Goal: Task Accomplishment & Management: Manage account settings

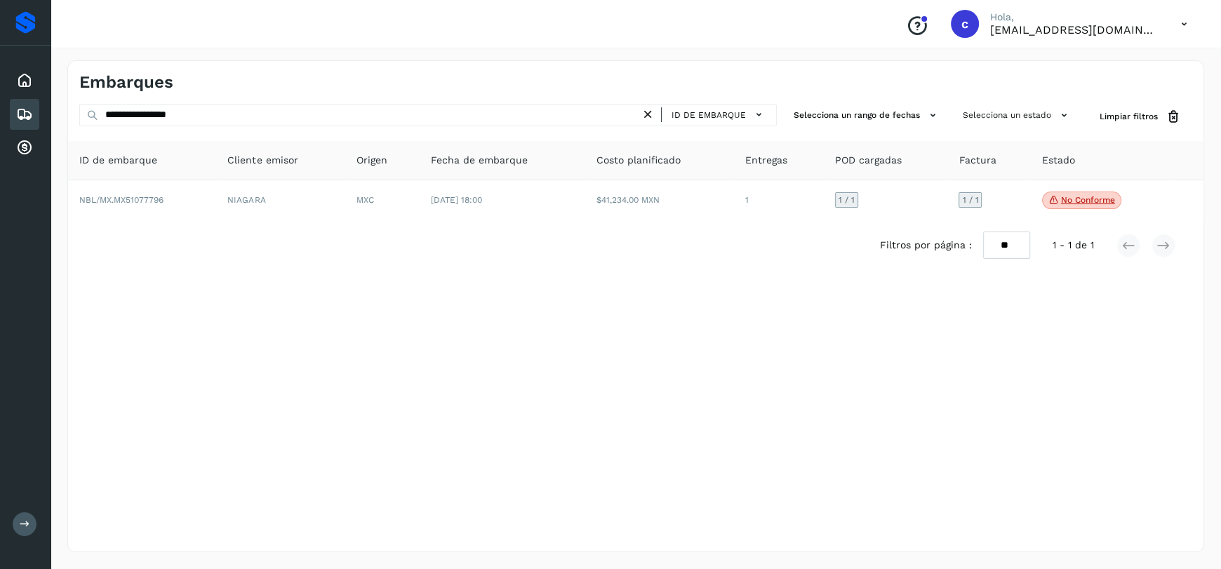
click at [28, 112] on icon at bounding box center [24, 114] width 17 height 17
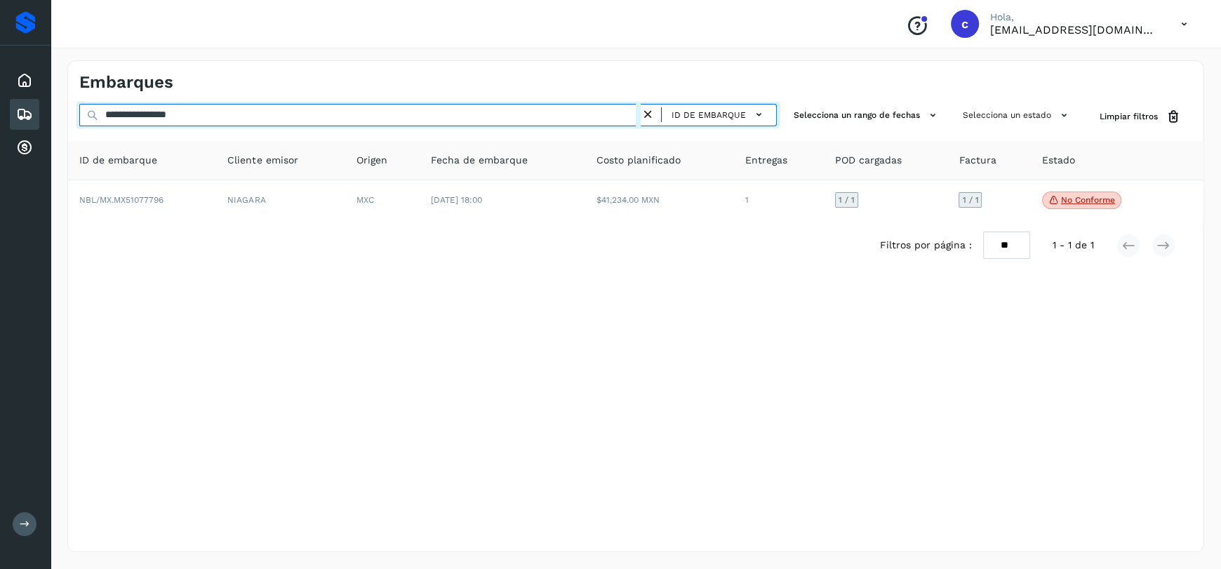
drag, startPoint x: 302, startPoint y: 121, endPoint x: 0, endPoint y: 131, distance: 302.6
click at [0, 131] on div "**********" at bounding box center [610, 284] width 1221 height 569
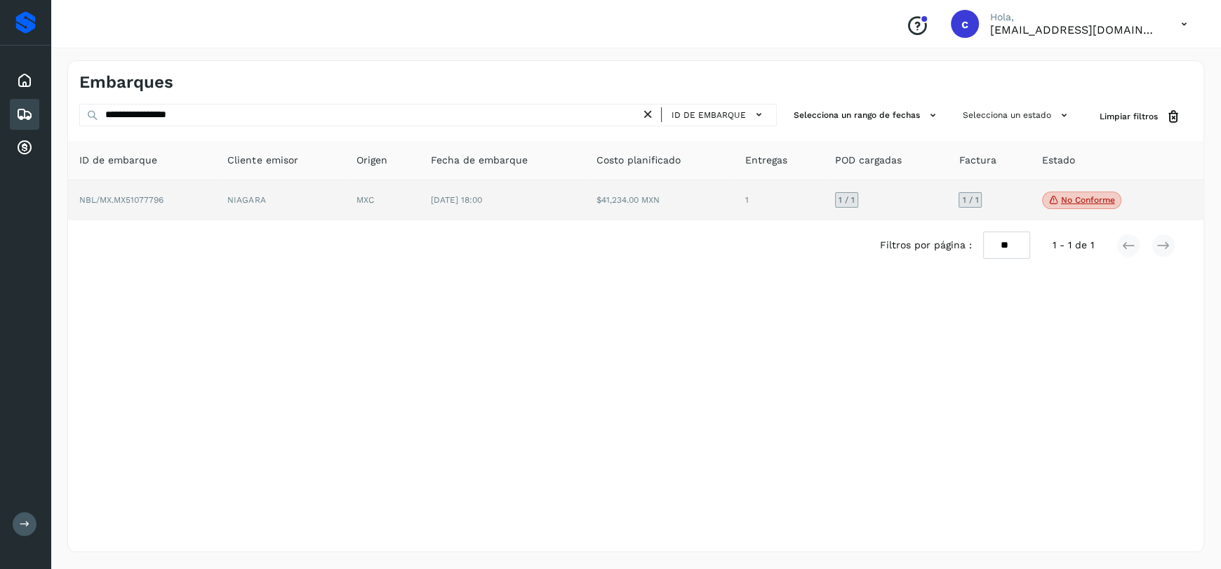
click at [1071, 199] on p "No conforme" at bounding box center [1088, 200] width 54 height 10
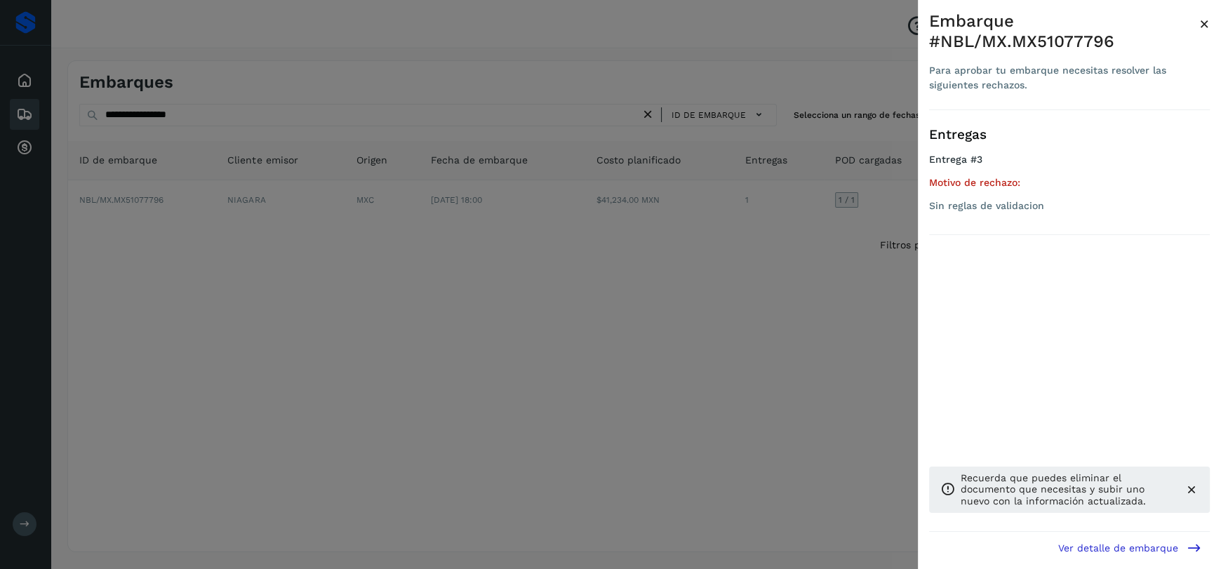
click at [741, 273] on div at bounding box center [610, 284] width 1221 height 569
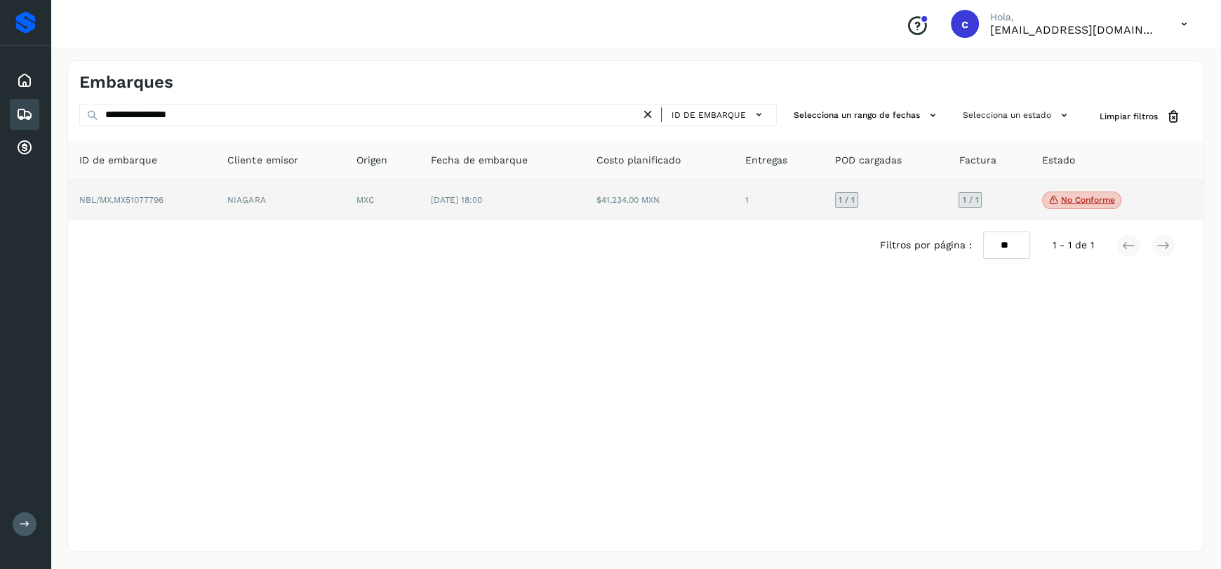
click at [393, 192] on td "MXC" at bounding box center [382, 200] width 74 height 41
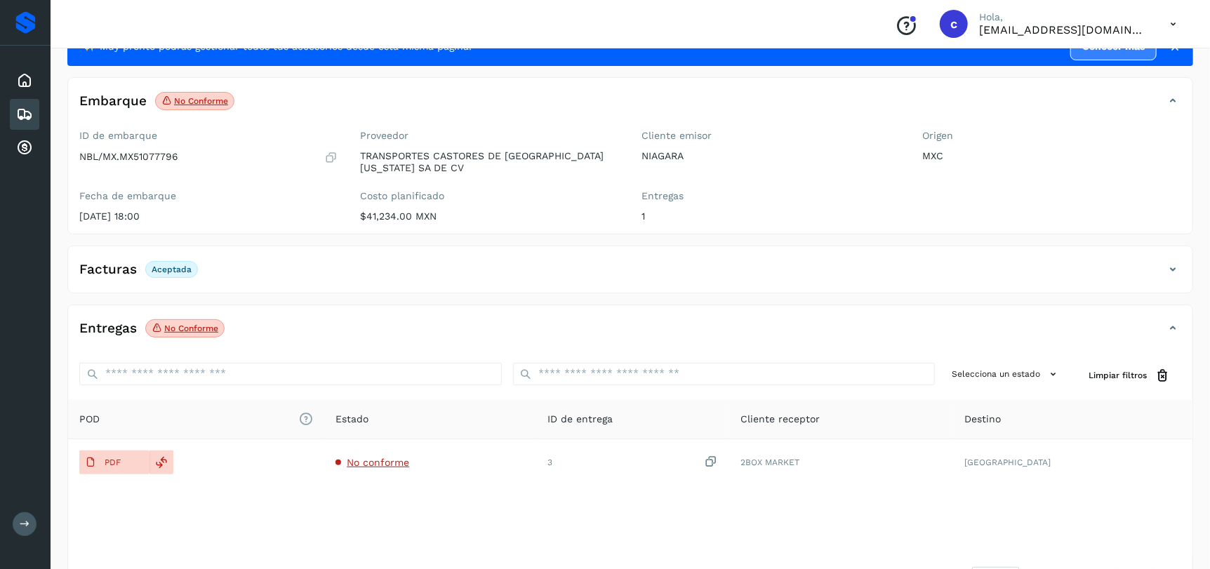
scroll to position [107, 0]
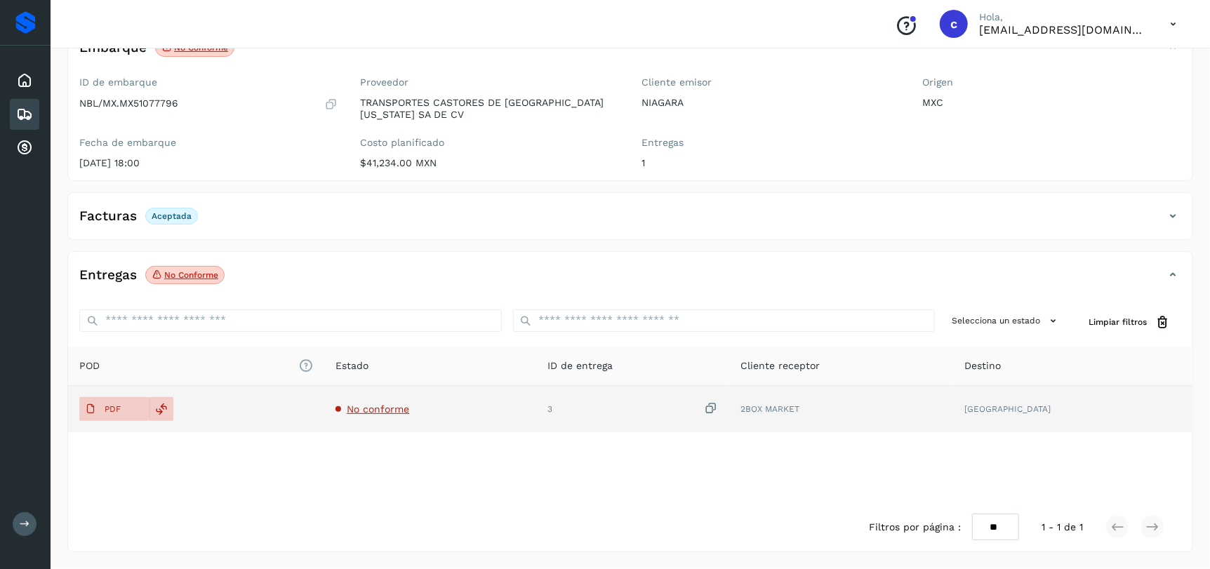
click at [392, 407] on span "No conforme" at bounding box center [378, 408] width 62 height 11
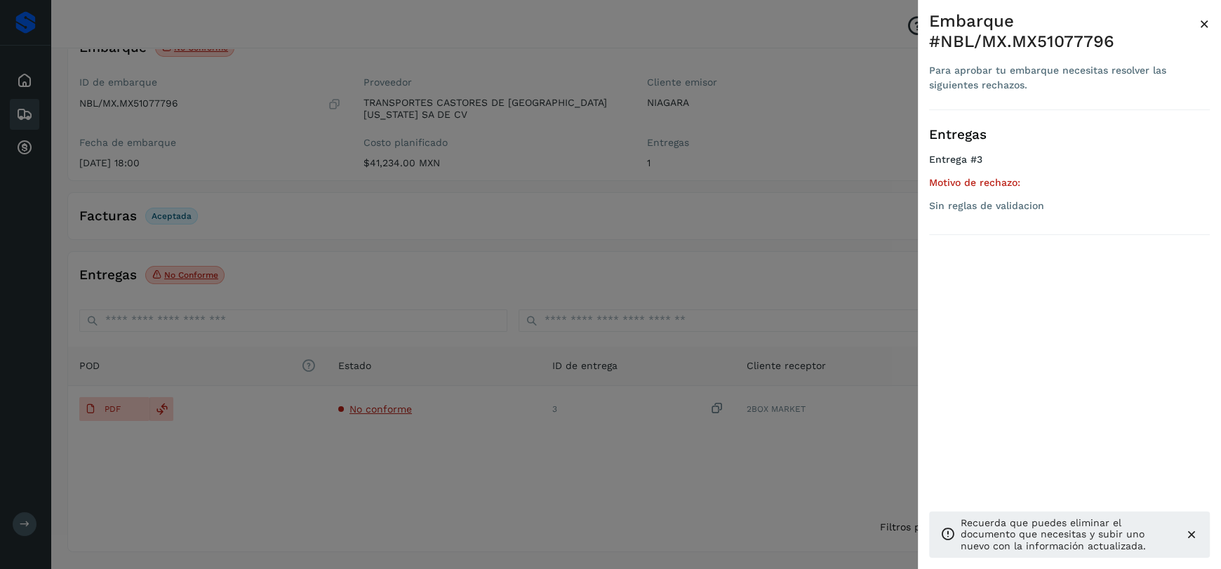
click at [1, 188] on div at bounding box center [610, 284] width 1221 height 569
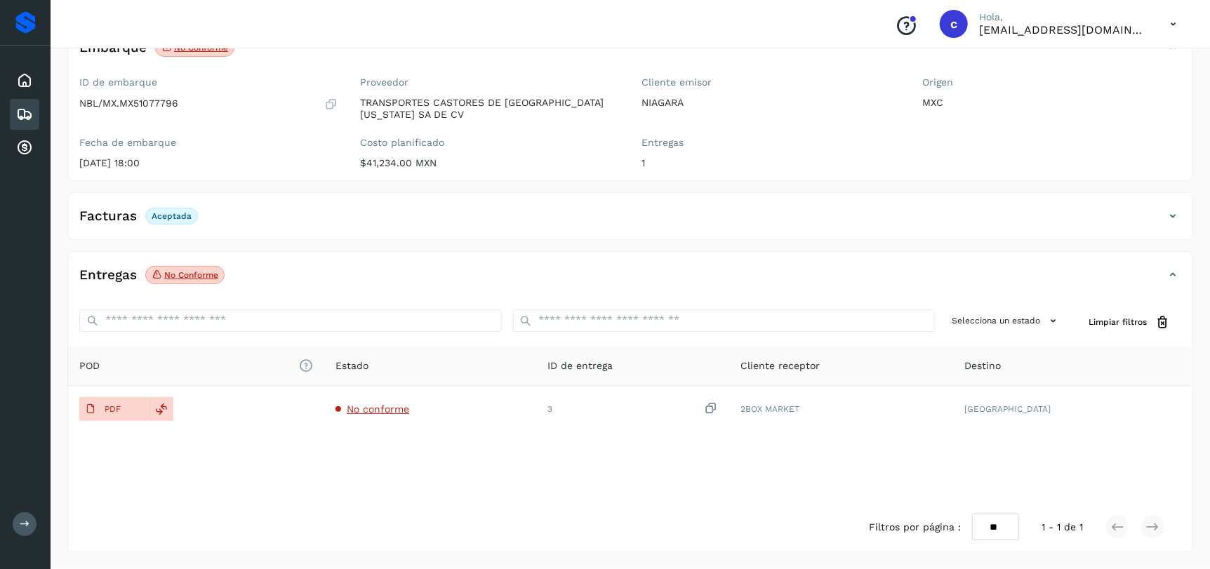
click at [25, 110] on icon at bounding box center [24, 114] width 17 height 17
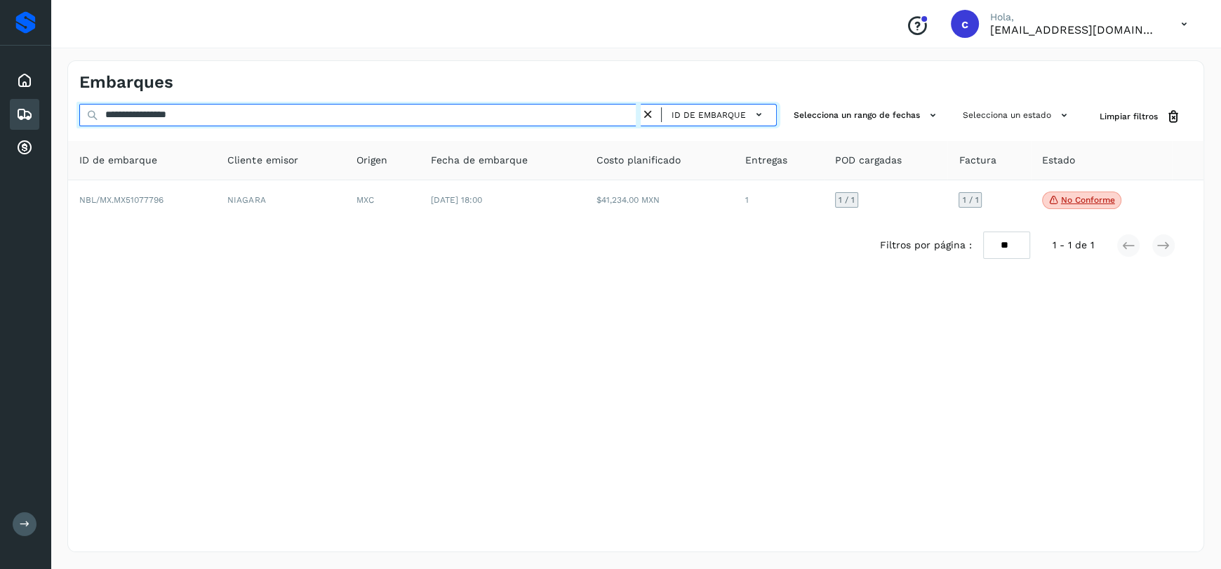
drag, startPoint x: 254, startPoint y: 119, endPoint x: 0, endPoint y: 131, distance: 254.3
click at [0, 131] on div "**********" at bounding box center [610, 284] width 1221 height 569
paste input "text"
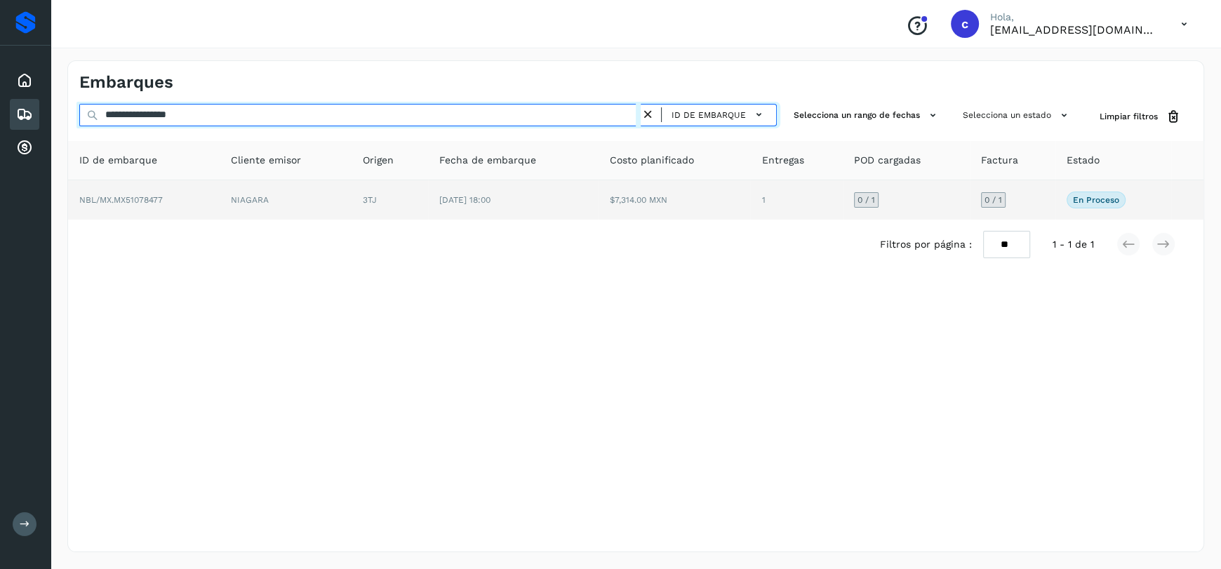
type input "**********"
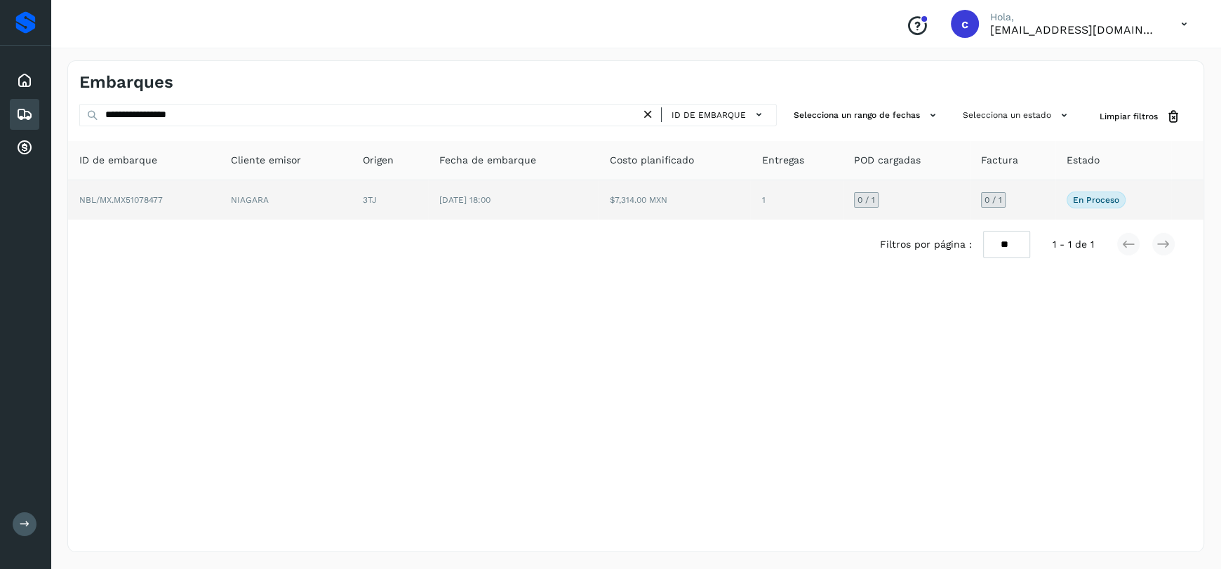
click at [432, 213] on td "[DATE] 18:00" at bounding box center [513, 199] width 171 height 39
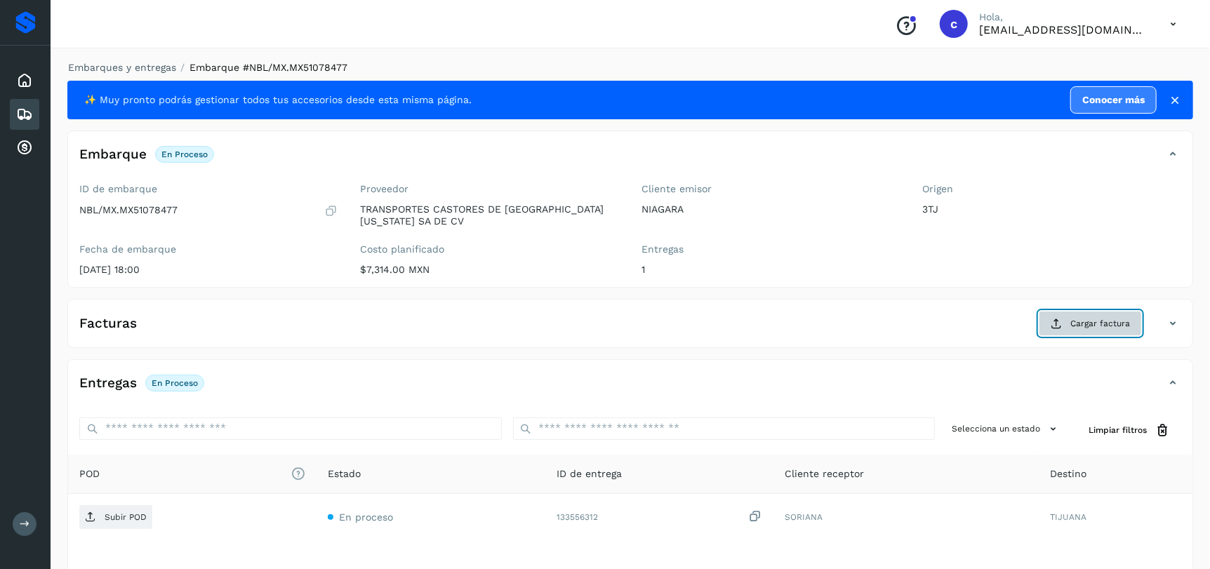
click at [1089, 323] on span "Cargar factura" at bounding box center [1100, 323] width 60 height 13
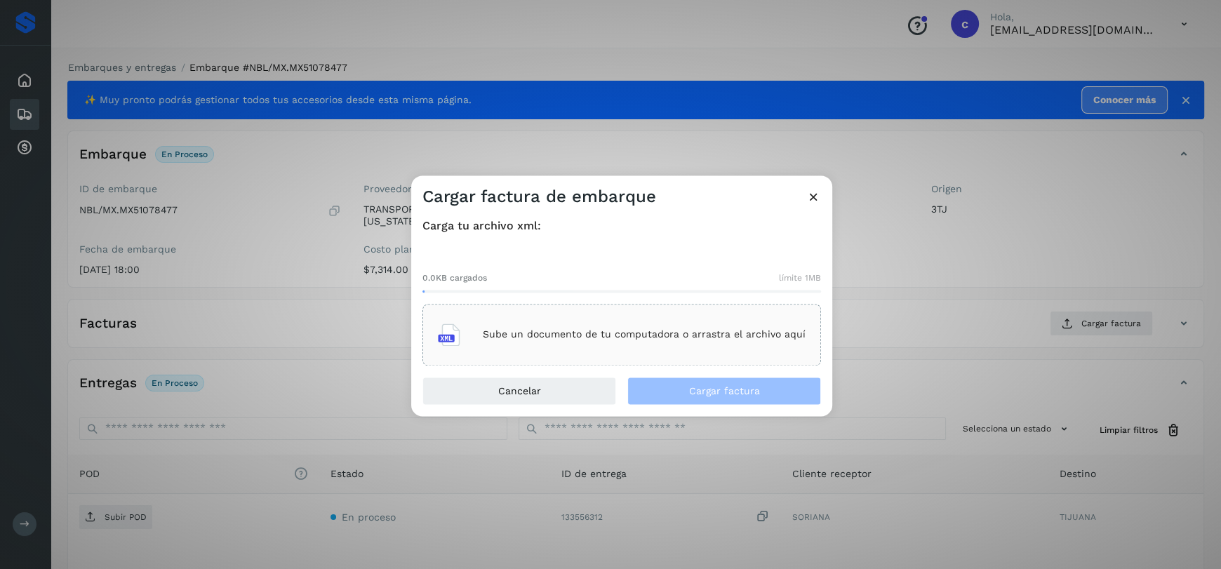
click at [556, 343] on div "Sube un documento de tu computadora o arrastra el archivo aquí" at bounding box center [622, 335] width 368 height 38
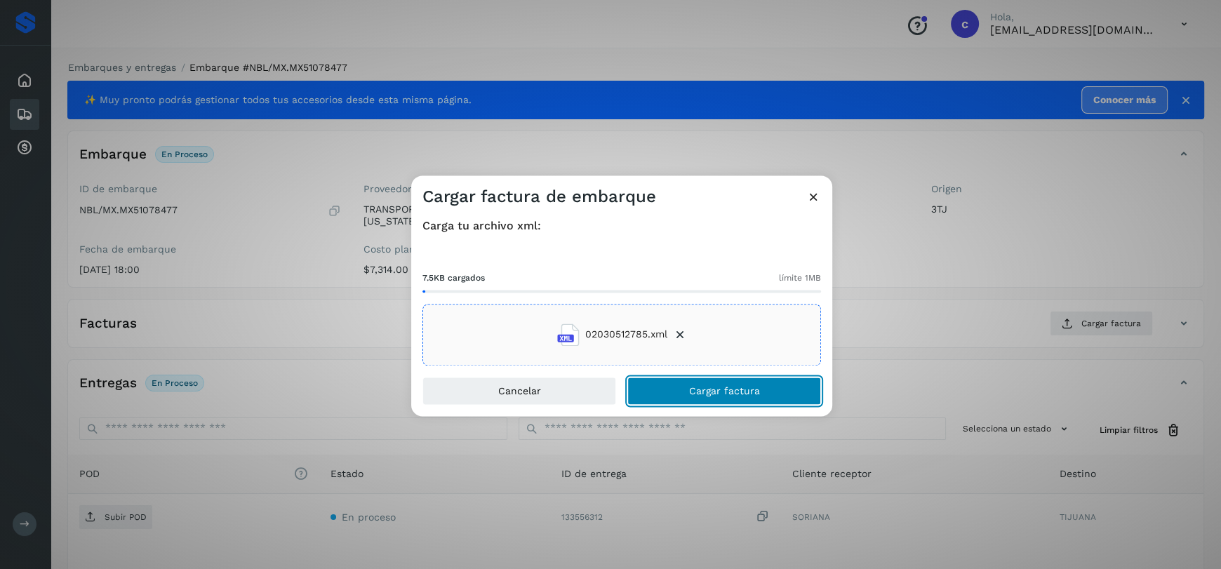
click at [782, 397] on button "Cargar factura" at bounding box center [724, 391] width 194 height 28
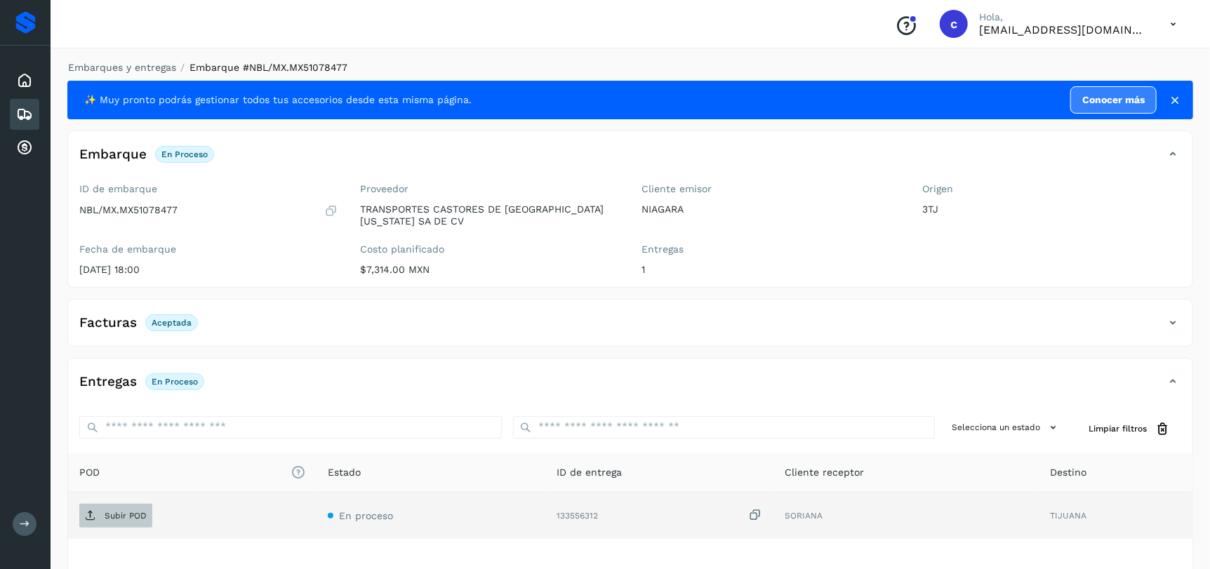
click at [93, 513] on icon at bounding box center [90, 515] width 11 height 11
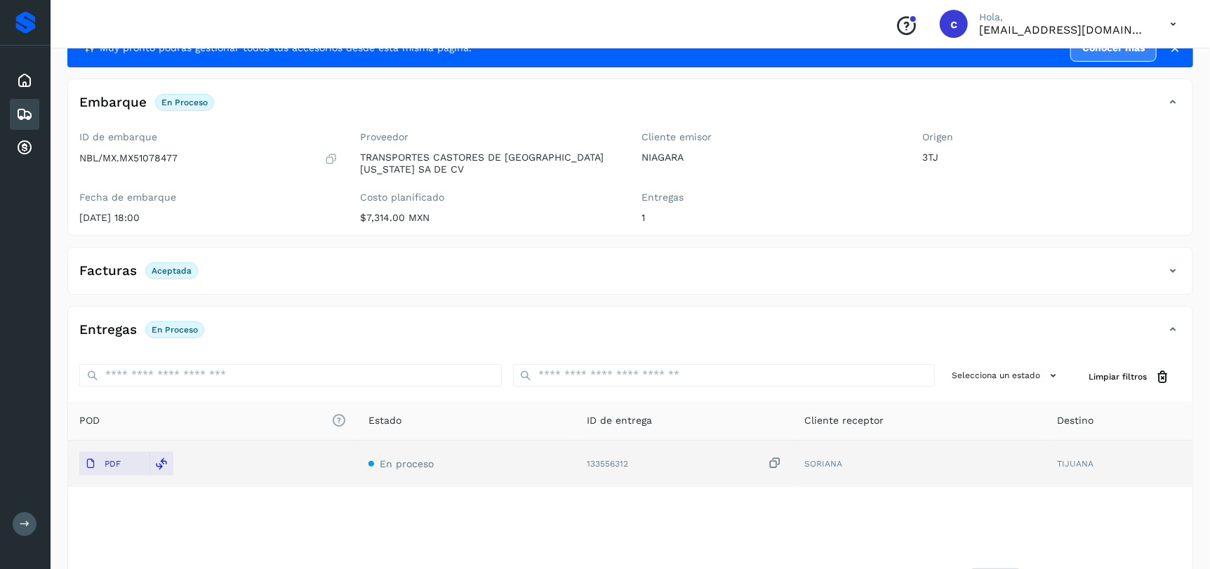
scroll to position [107, 0]
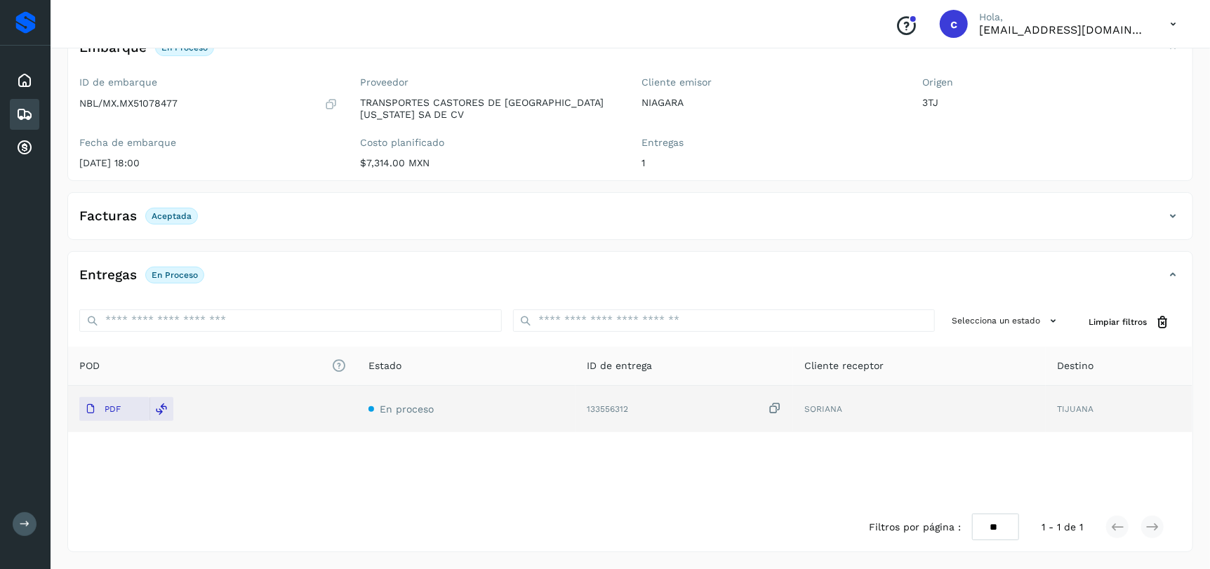
click at [20, 107] on icon at bounding box center [24, 114] width 17 height 17
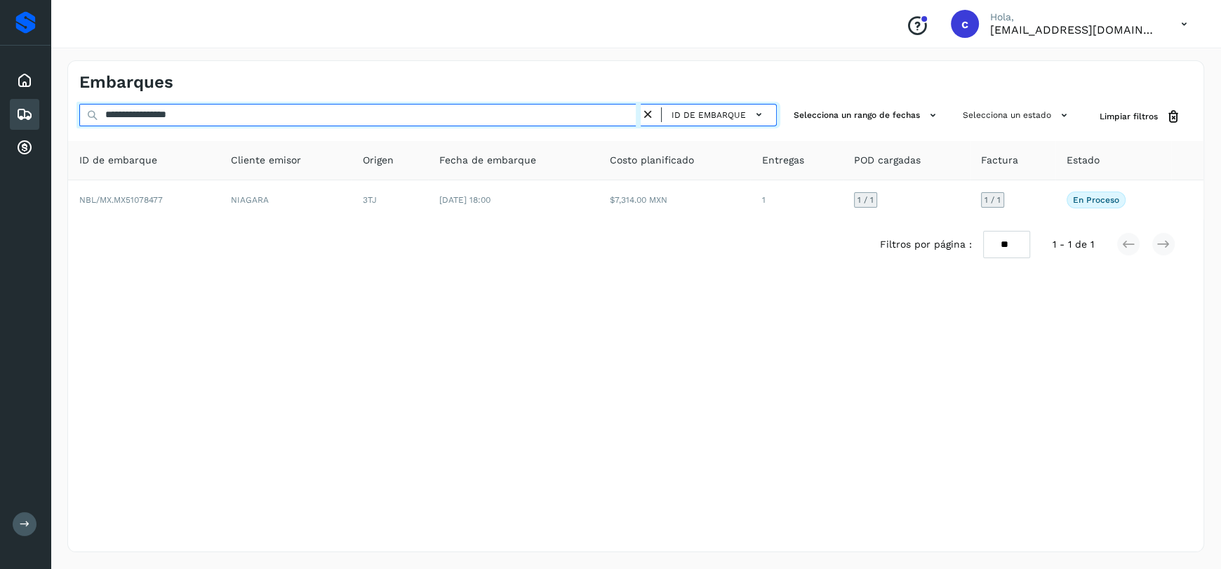
drag, startPoint x: 233, startPoint y: 121, endPoint x: 54, endPoint y: 110, distance: 179.3
click at [54, 110] on div "**********" at bounding box center [636, 307] width 1170 height 526
paste input "text"
type input "**********"
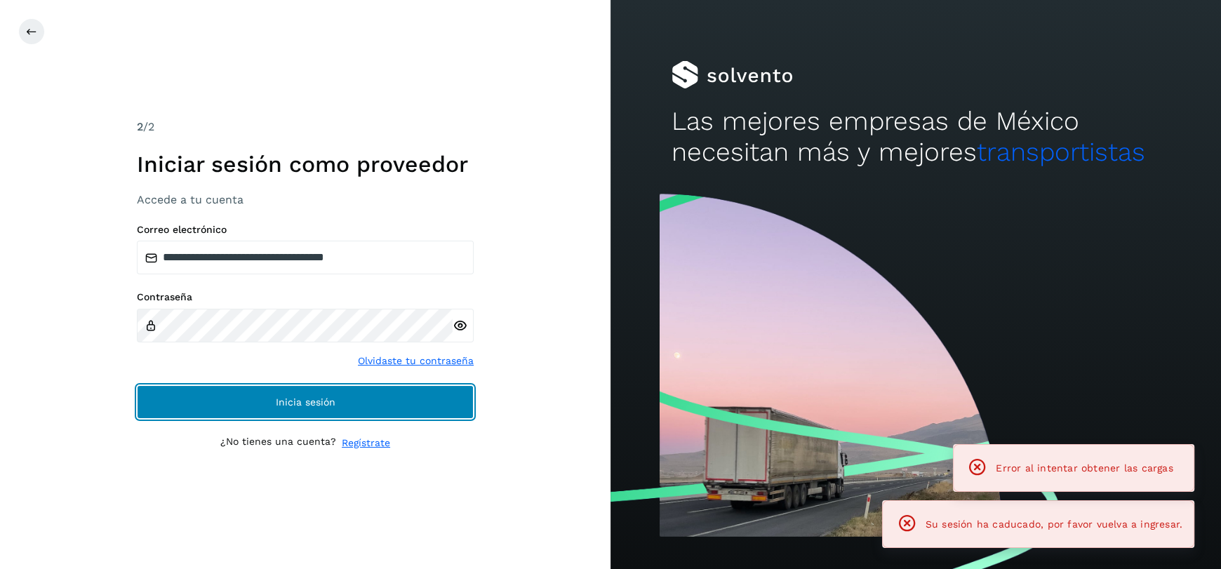
click at [328, 394] on button "Inicia sesión" at bounding box center [305, 402] width 337 height 34
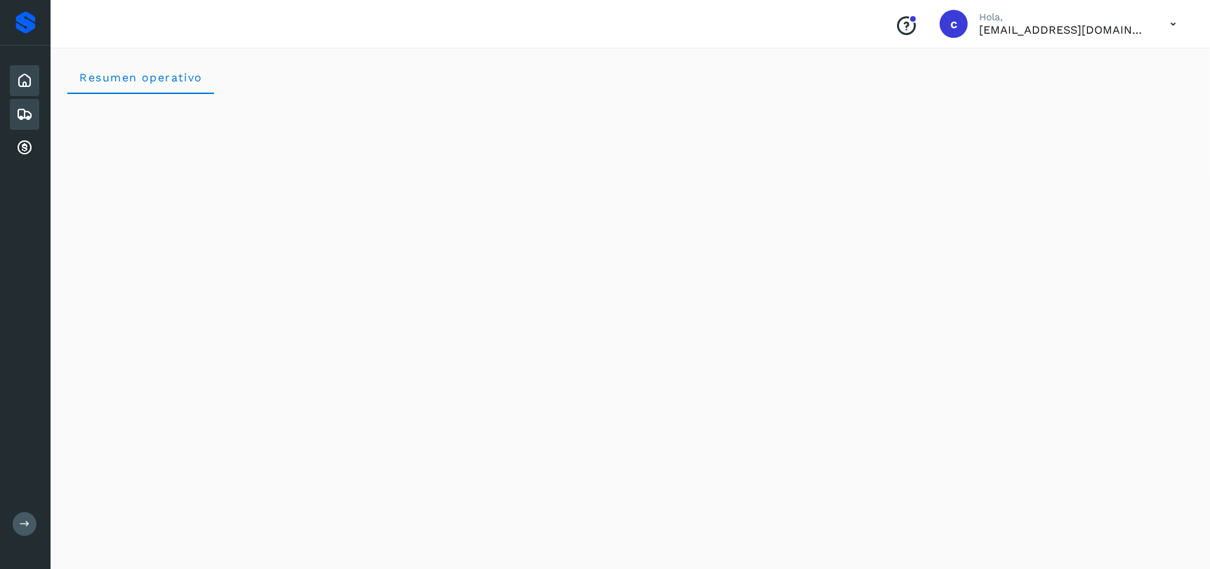
click at [36, 109] on div "Embarques" at bounding box center [24, 114] width 29 height 31
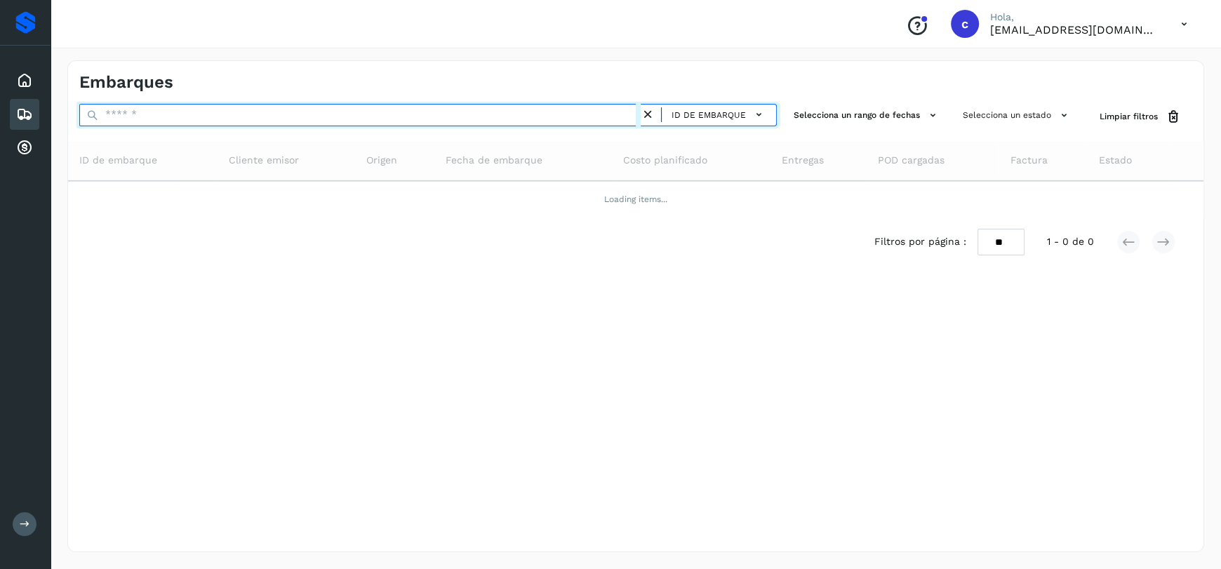
click at [161, 119] on input "text" at bounding box center [359, 115] width 561 height 22
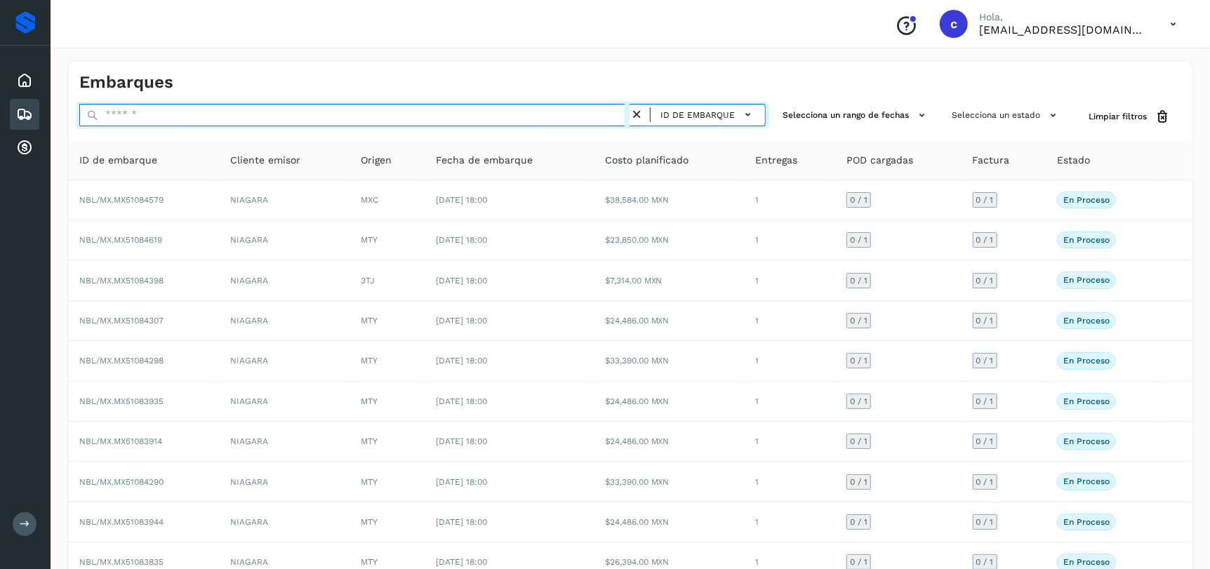
paste input "**********"
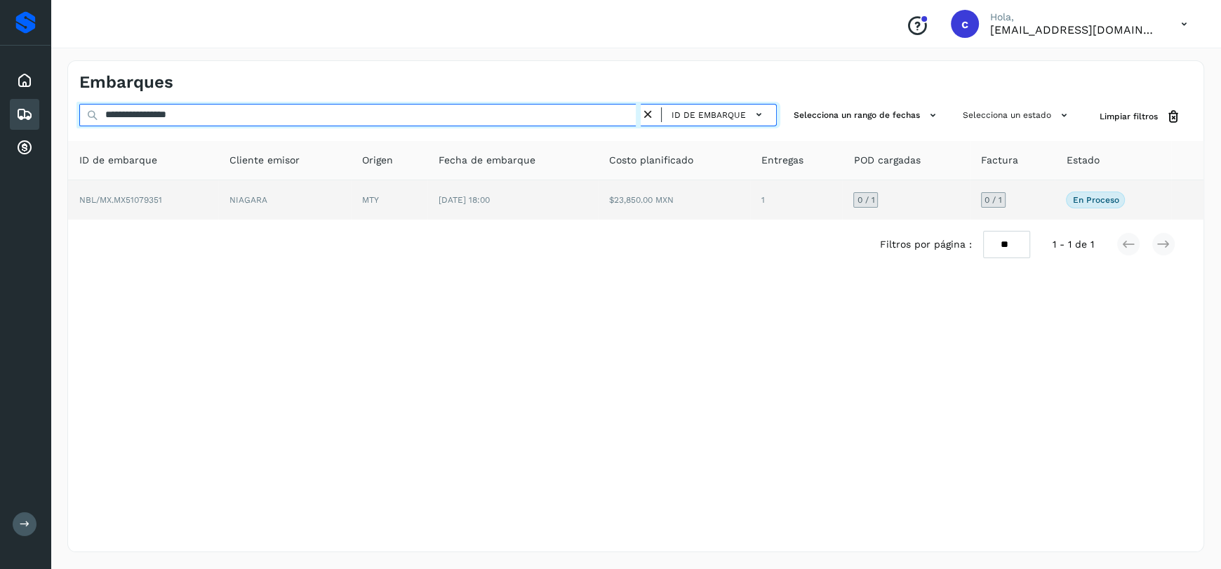
type input "**********"
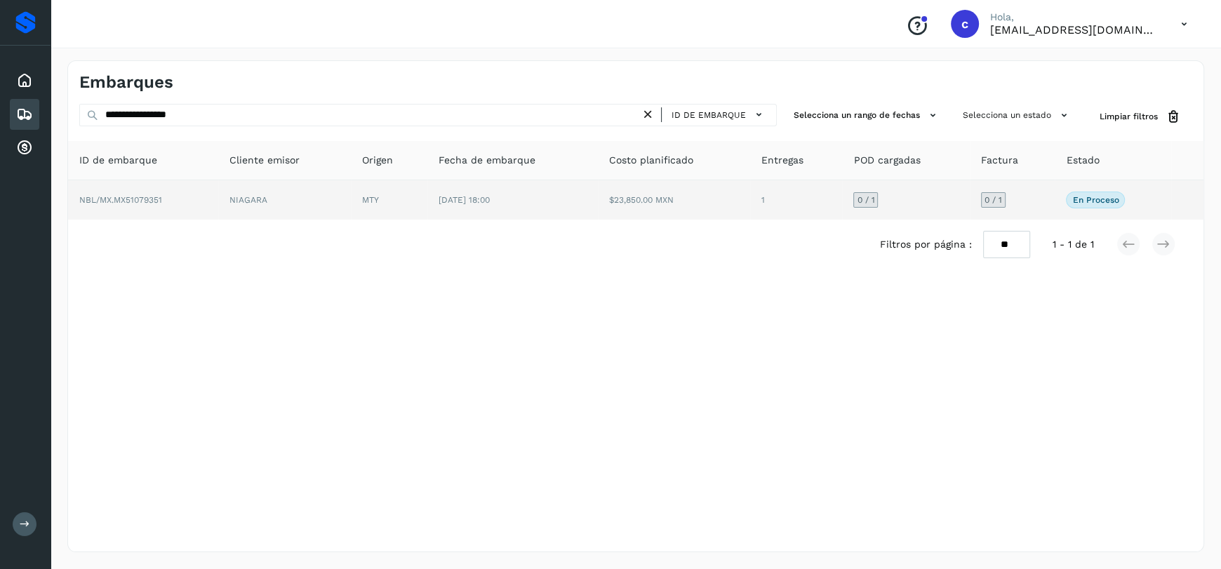
click at [485, 211] on td "[DATE] 18:00" at bounding box center [512, 199] width 171 height 39
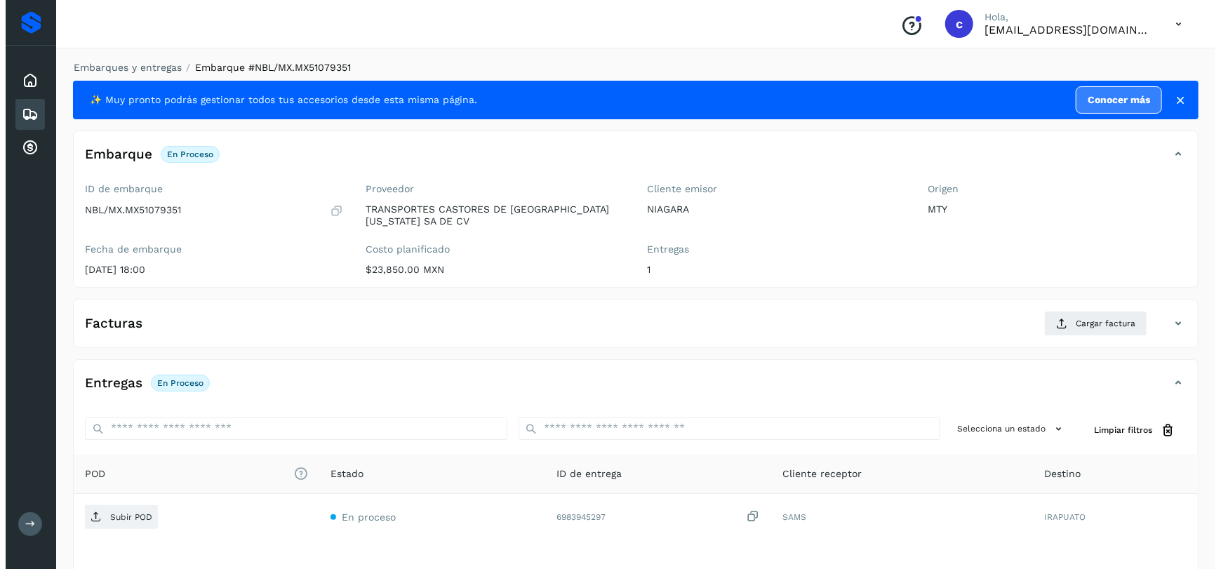
scroll to position [107, 0]
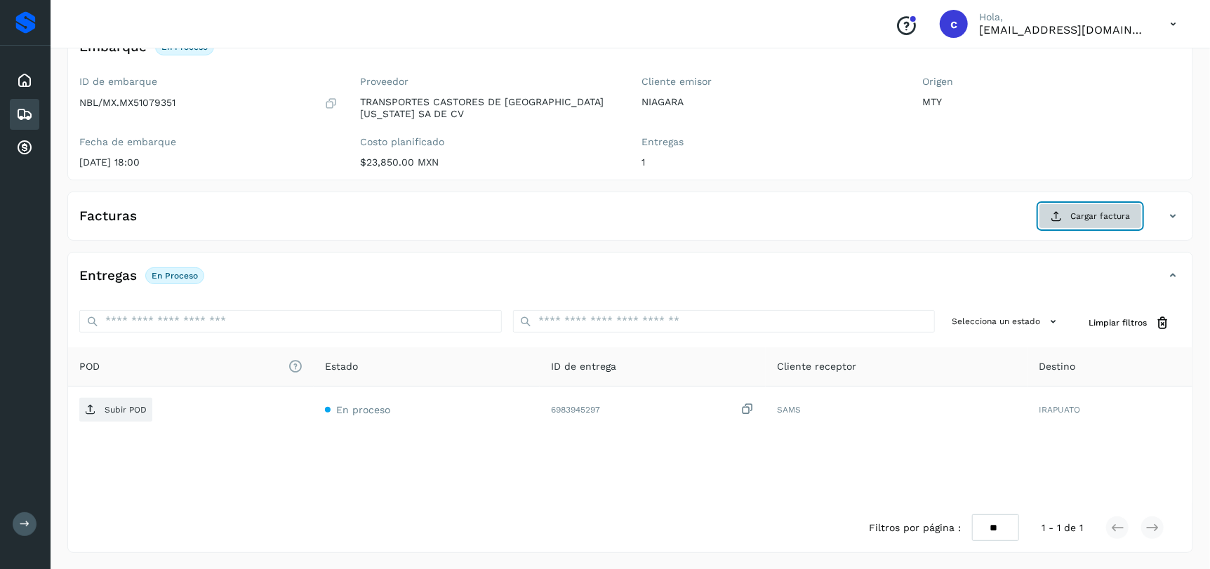
click at [1082, 211] on span "Cargar factura" at bounding box center [1100, 216] width 60 height 13
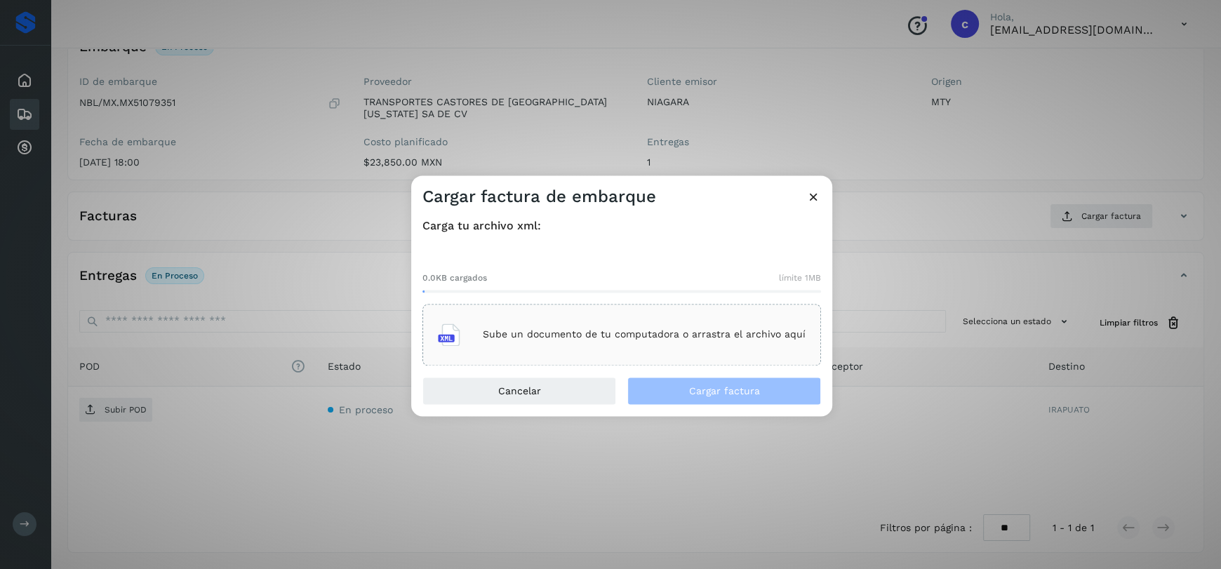
click at [685, 346] on div "Sube un documento de tu computadora o arrastra el archivo aquí" at bounding box center [622, 335] width 368 height 38
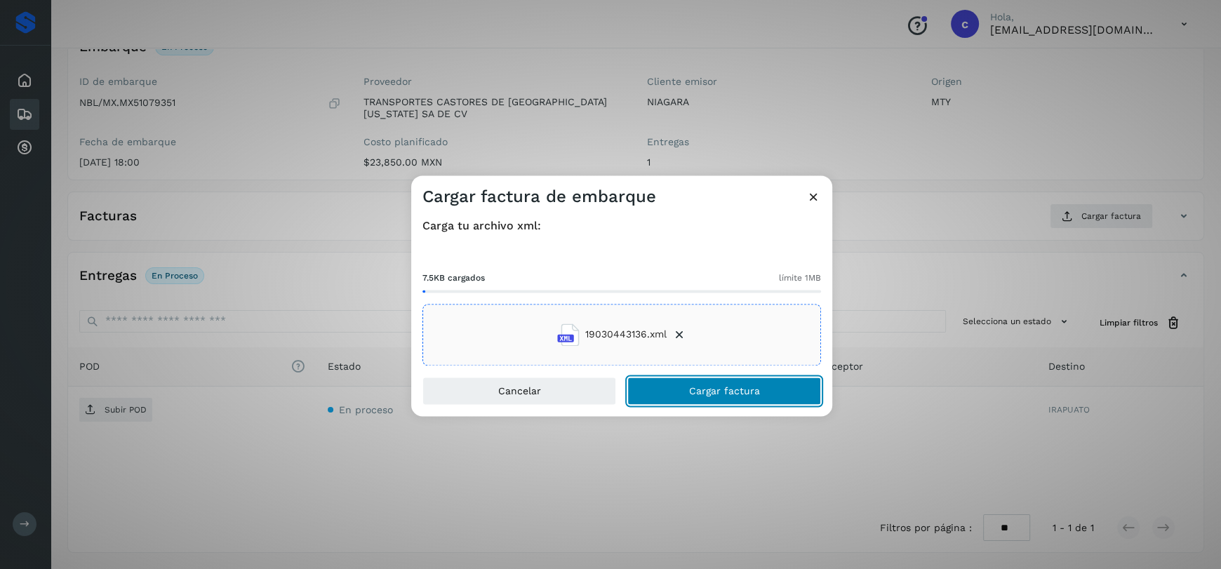
click at [727, 392] on span "Cargar factura" at bounding box center [724, 391] width 71 height 10
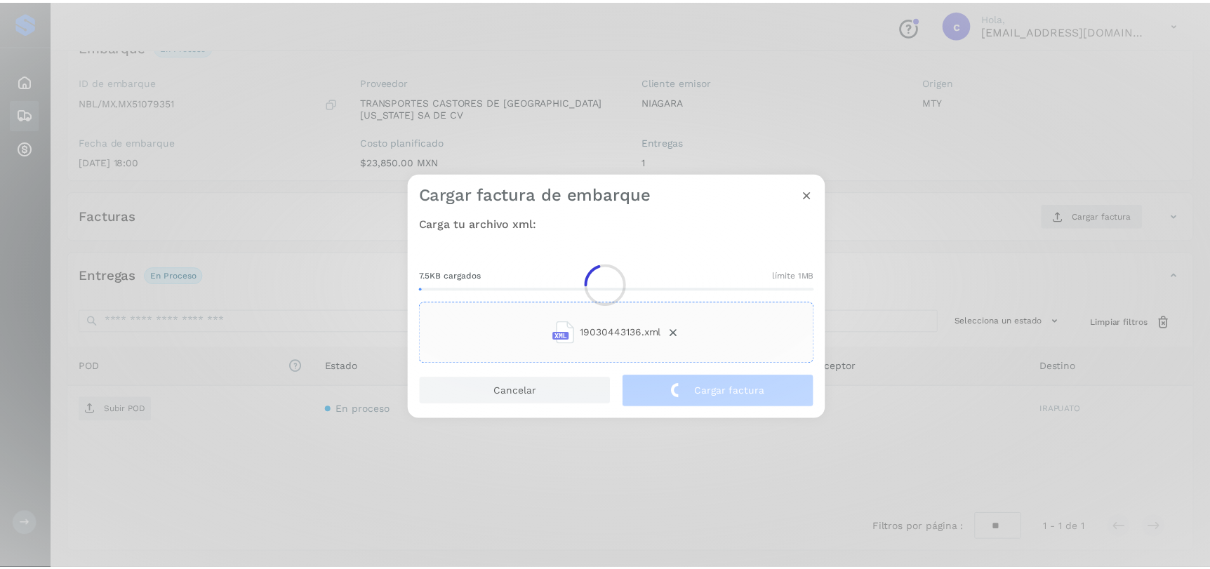
scroll to position [107, 0]
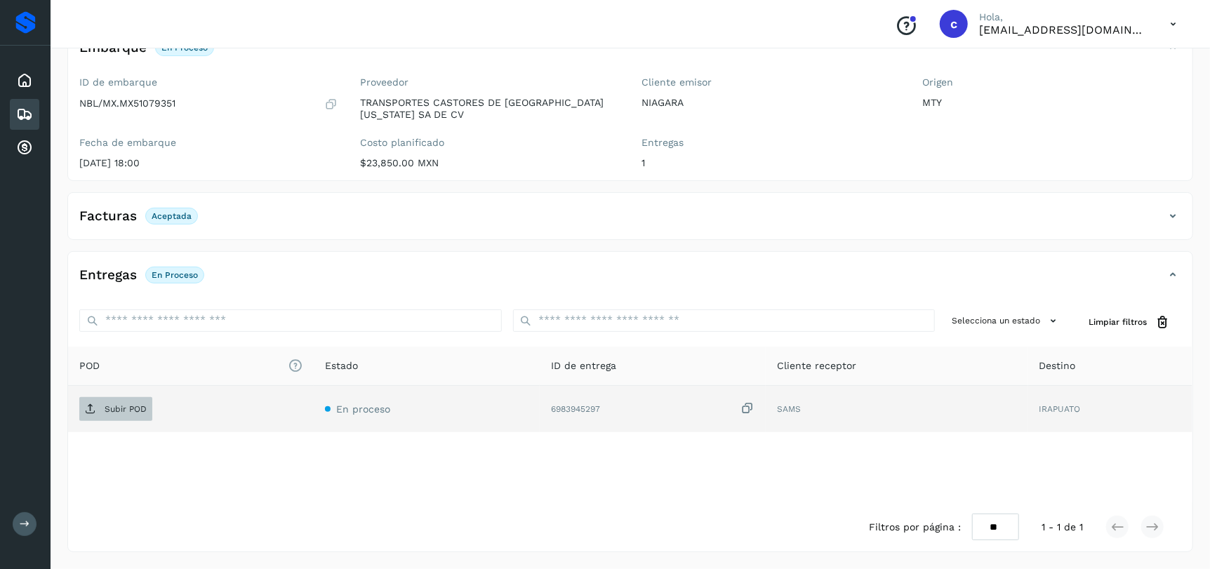
click at [114, 408] on p "Subir POD" at bounding box center [126, 409] width 42 height 10
